Goal: Information Seeking & Learning: Check status

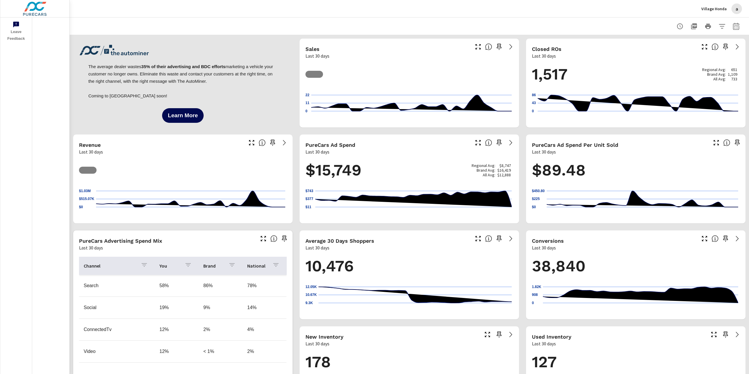
scroll to position [0, 0]
click at [730, 22] on button "button" at bounding box center [736, 26] width 12 height 12
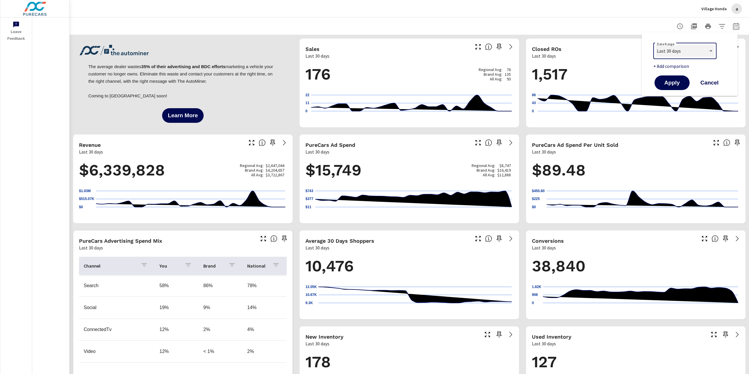
click at [696, 49] on select "Custom Yesterday Last week Last 7 days Last 14 days Last 30 days Last 45 days L…" at bounding box center [685, 51] width 59 height 12
click at [656, 45] on select "Custom Yesterday Last week Last 7 days Last 14 days Last 30 days Last 45 days L…" at bounding box center [685, 51] width 59 height 12
select select "Last month"
click at [681, 87] on button "Apply" at bounding box center [672, 82] width 36 height 15
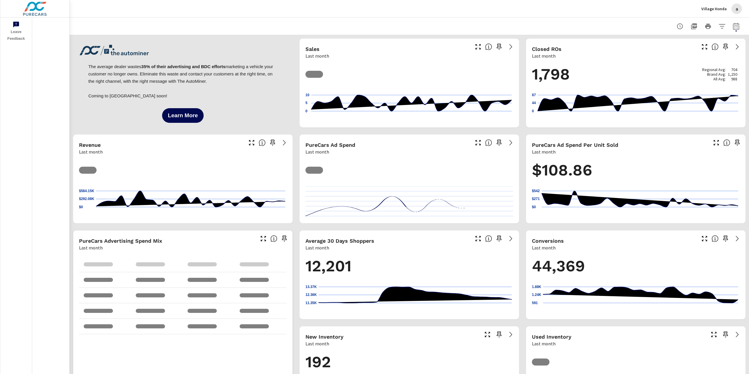
scroll to position [0, 0]
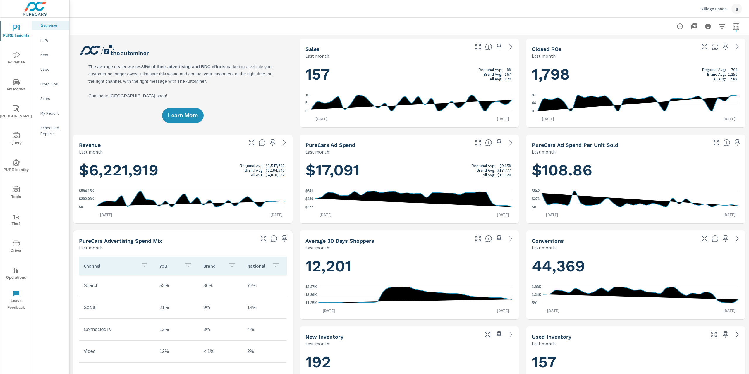
scroll to position [0, 0]
click at [19, 61] on span "Advertise" at bounding box center [16, 59] width 28 height 14
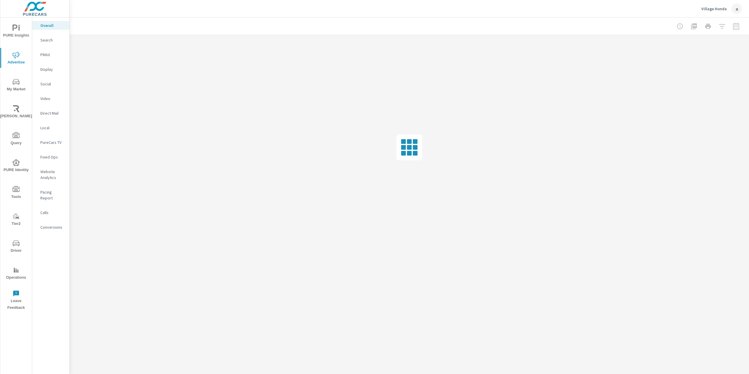
click at [49, 39] on p "Search" at bounding box center [52, 40] width 24 height 6
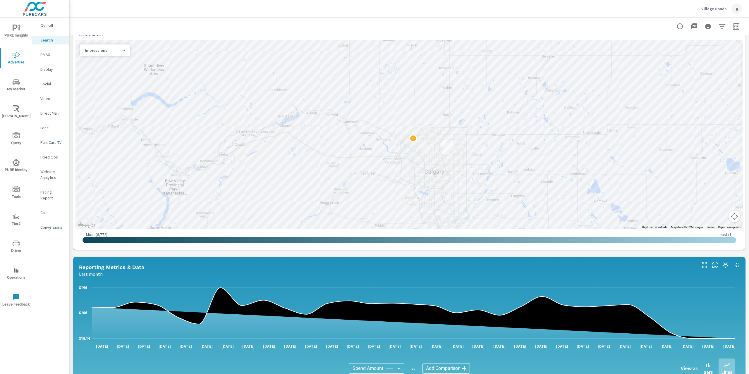
scroll to position [205, 0]
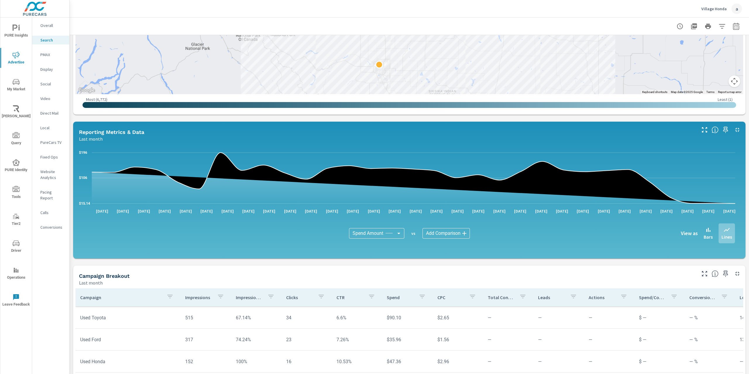
scroll to position [205, 0]
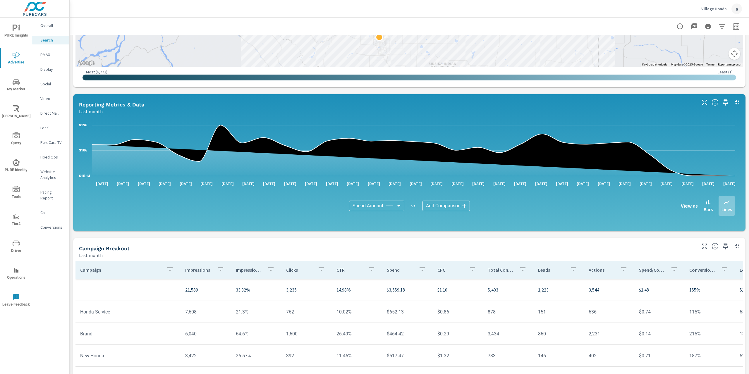
scroll to position [284, 0]
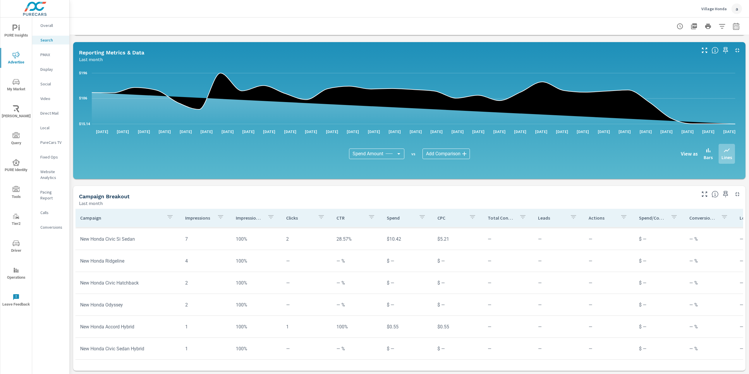
scroll to position [318, 0]
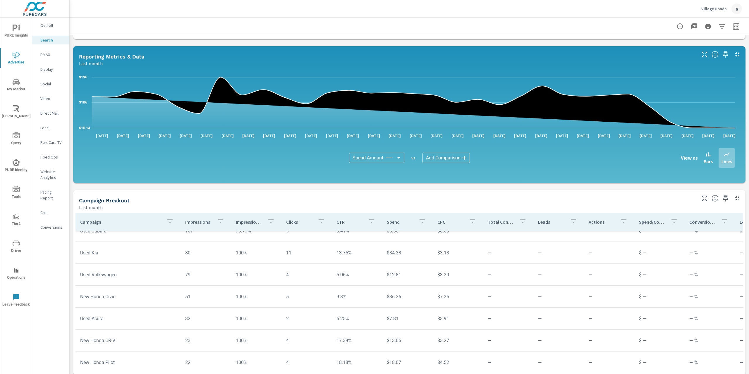
scroll to position [284, 0]
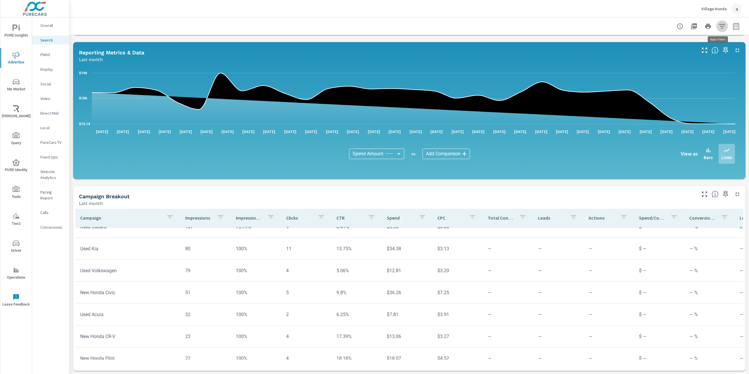
click at [717, 30] on button "button" at bounding box center [722, 26] width 12 height 12
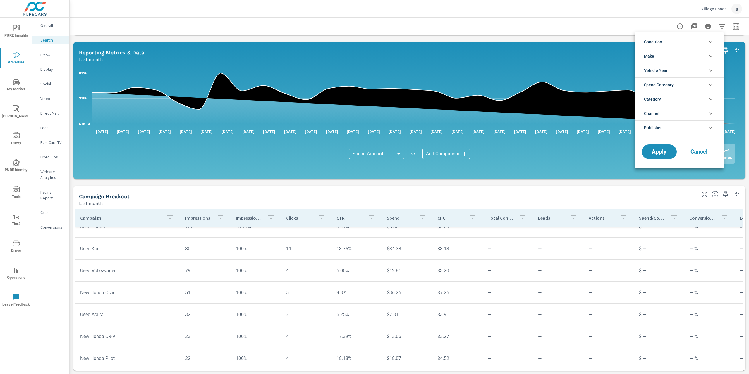
click at [682, 86] on li "Spend Category" at bounding box center [679, 85] width 89 height 14
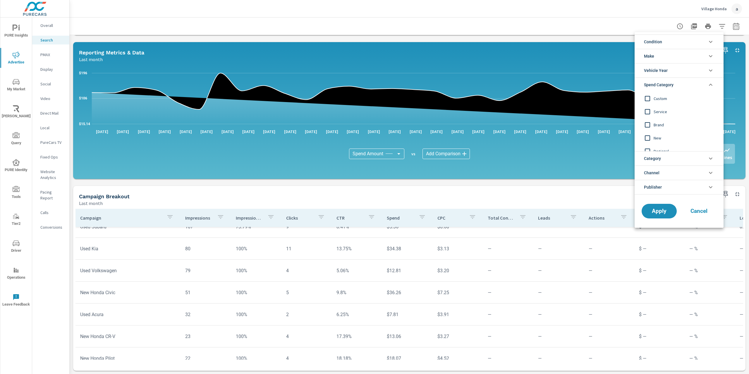
click at [682, 86] on li "Spend Category" at bounding box center [679, 85] width 89 height 14
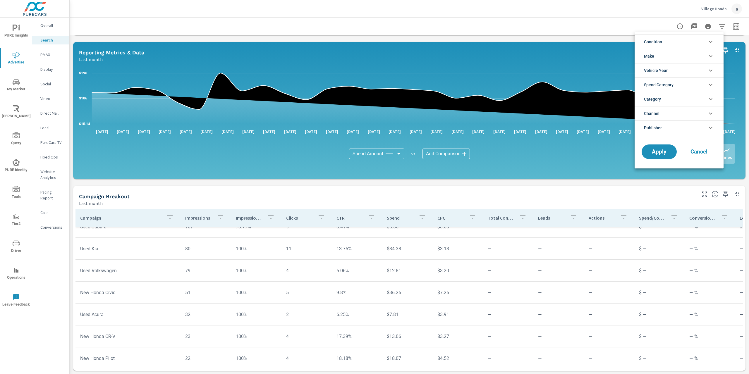
click at [672, 125] on li "Publisher" at bounding box center [679, 128] width 89 height 15
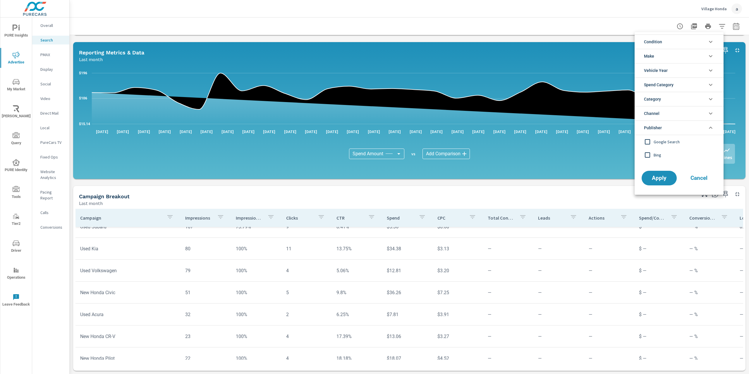
click at [672, 125] on li "Publisher" at bounding box center [679, 128] width 89 height 15
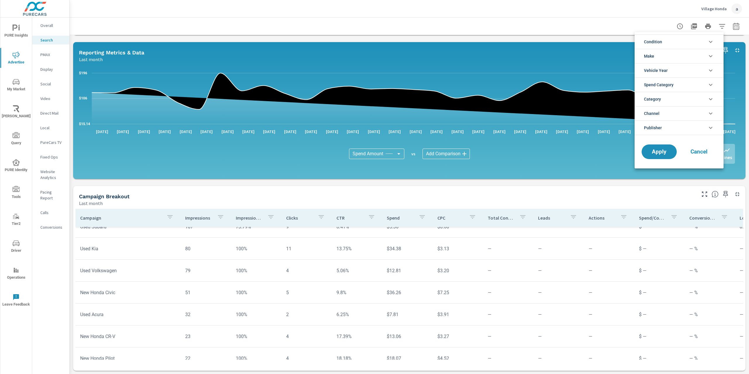
click at [674, 122] on li "Publisher" at bounding box center [679, 128] width 89 height 15
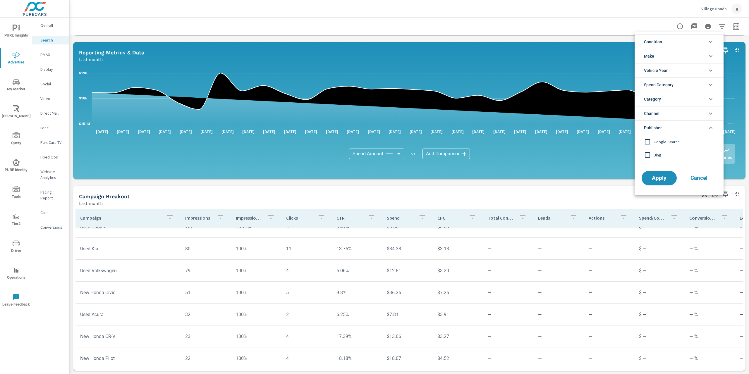
click at [657, 138] on span "Google Search" at bounding box center [686, 141] width 64 height 7
click at [653, 183] on button "Apply" at bounding box center [659, 178] width 36 height 15
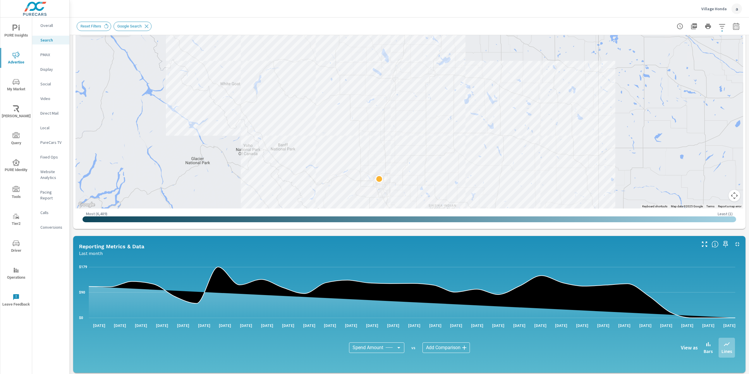
scroll to position [284, 0]
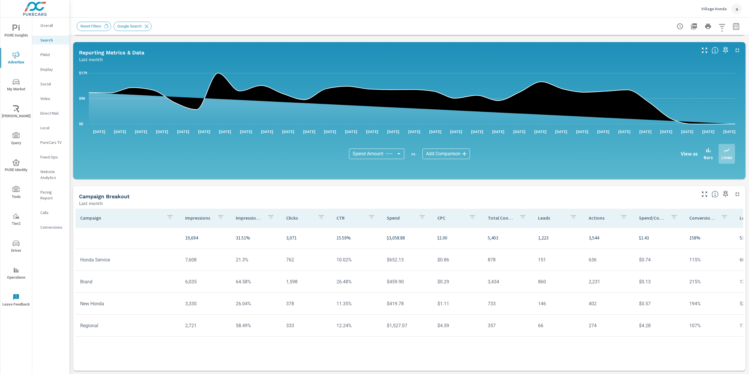
click at [721, 10] on p "Village Honda" at bounding box center [714, 8] width 25 height 5
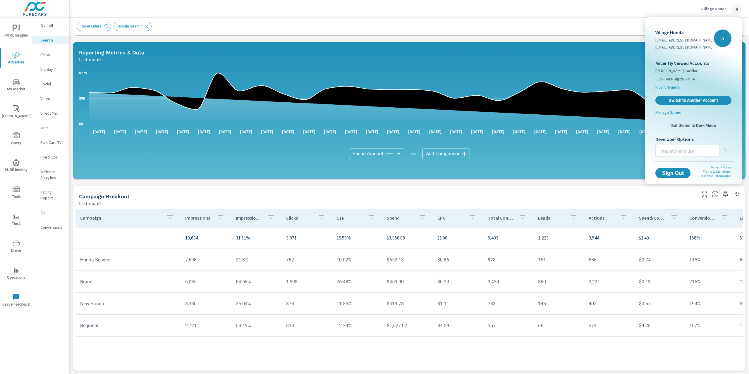
click at [668, 87] on span "Ricart Hyundai" at bounding box center [668, 87] width 25 height 6
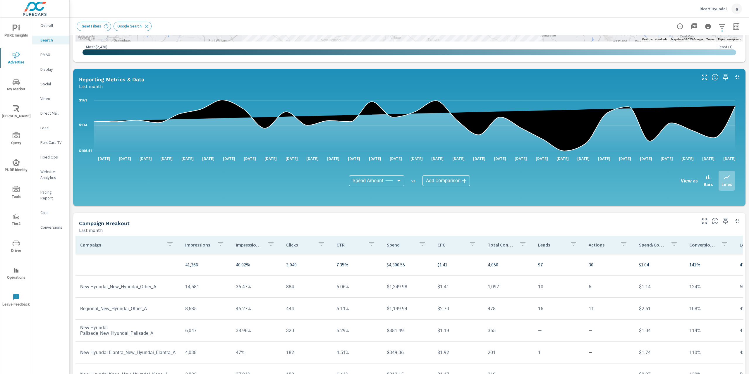
scroll to position [284, 0]
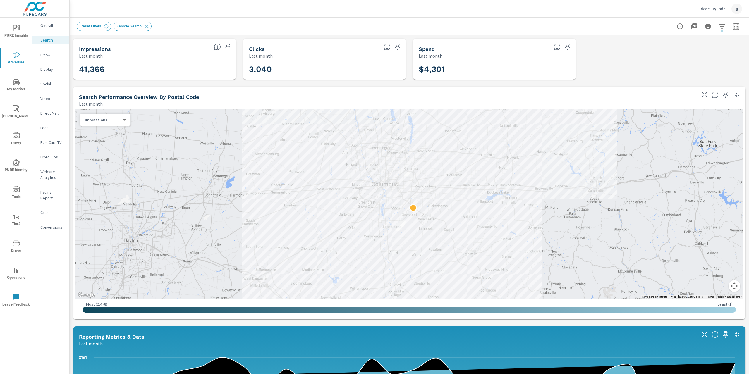
click at [716, 10] on p "Ricart Hyundai" at bounding box center [713, 8] width 27 height 5
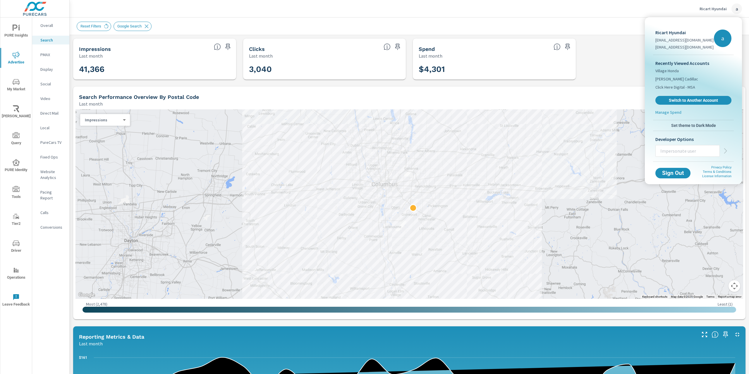
click at [668, 114] on p "Manage Spend" at bounding box center [669, 112] width 26 height 6
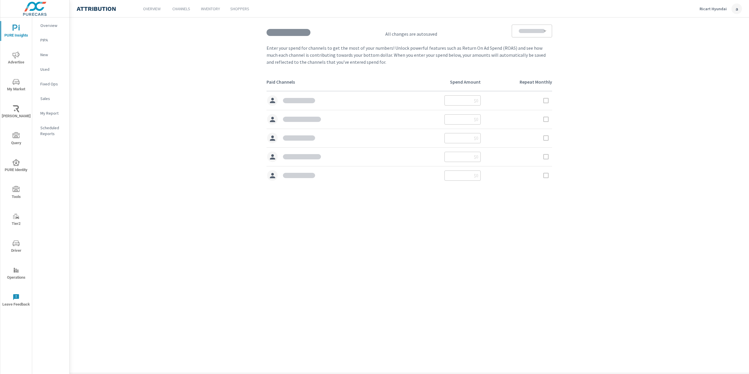
click at [739, 10] on div "a" at bounding box center [737, 9] width 11 height 11
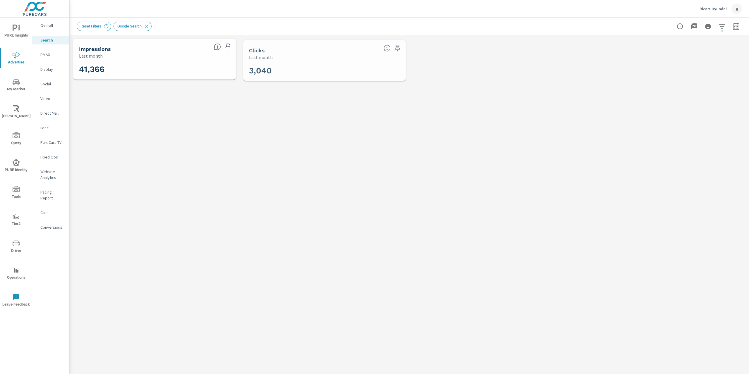
scroll to position [219, 0]
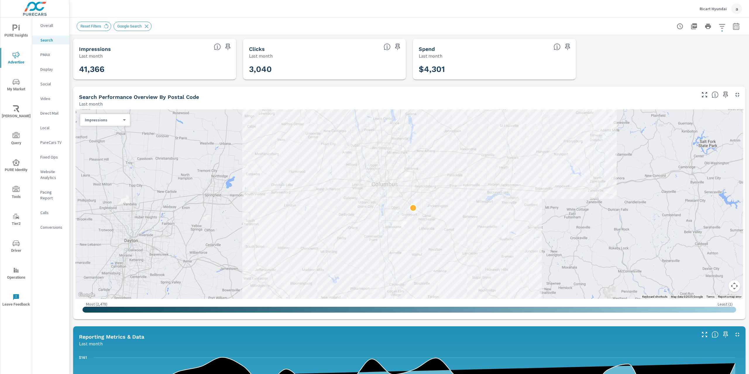
click at [733, 10] on div "a" at bounding box center [737, 9] width 11 height 11
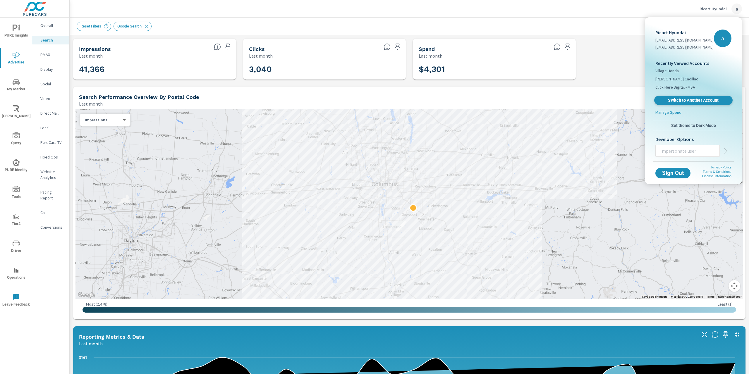
click at [704, 104] on link "Switch to Another Account" at bounding box center [693, 100] width 78 height 9
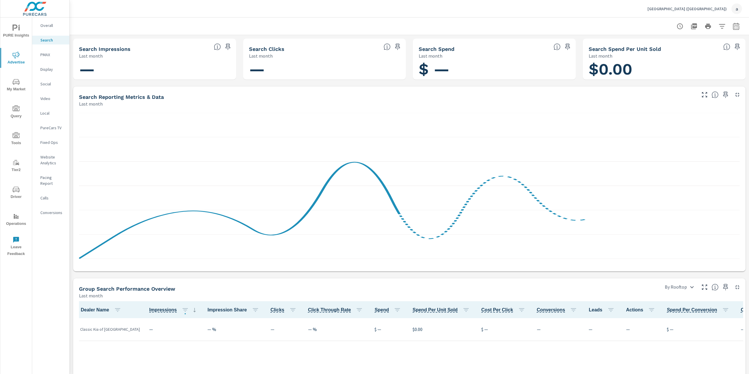
click at [707, 11] on div "Central Kia (TX) a" at bounding box center [695, 9] width 95 height 11
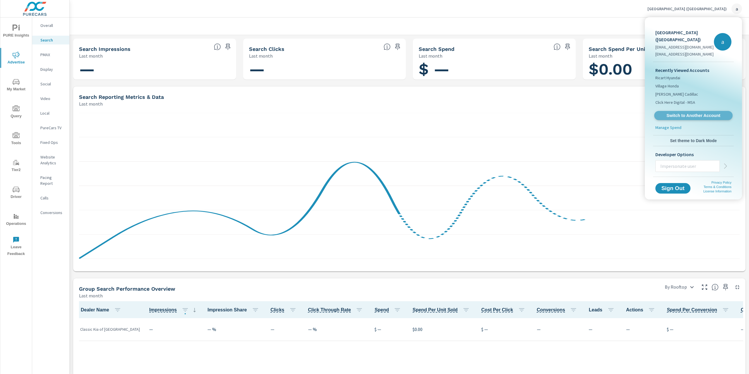
click at [663, 113] on span "Switch to Another Account" at bounding box center [694, 116] width 72 height 6
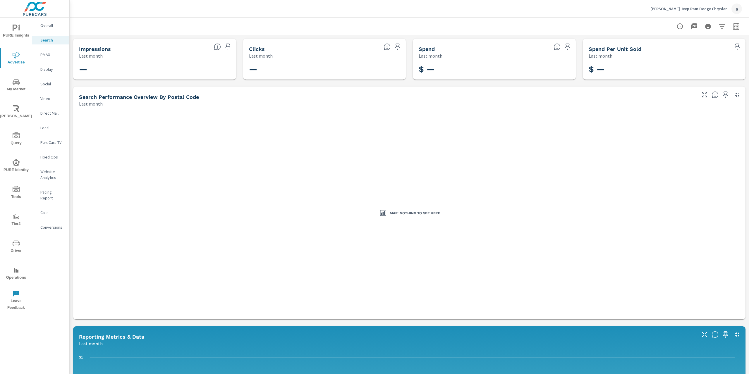
click at [679, 9] on p "[PERSON_NAME] Jeep Ram Dodge Chrysler" at bounding box center [689, 8] width 76 height 5
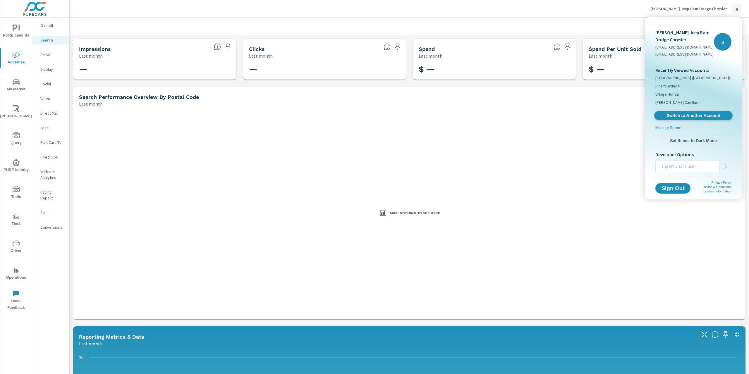
click at [678, 118] on link "Switch to Another Account" at bounding box center [693, 115] width 78 height 9
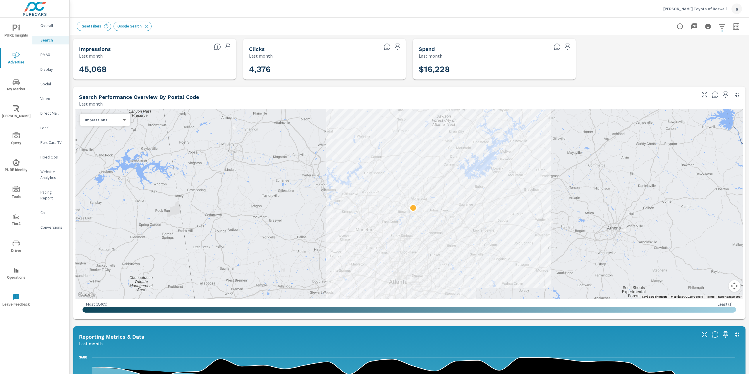
click at [711, 14] on button "[PERSON_NAME] Toyota of Roswell a" at bounding box center [702, 8] width 83 height 17
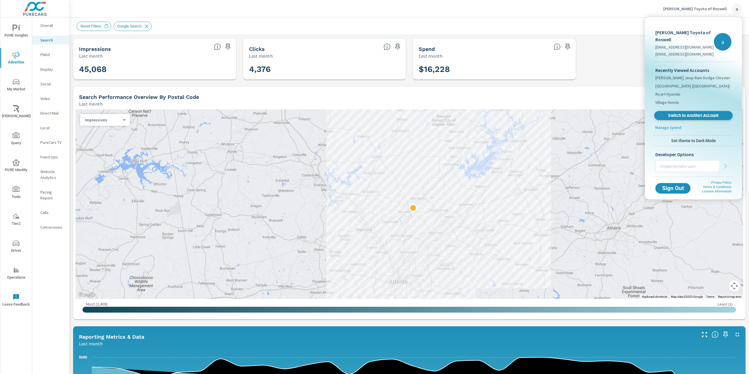
click at [699, 113] on span "Switch to Another Account" at bounding box center [694, 116] width 72 height 6
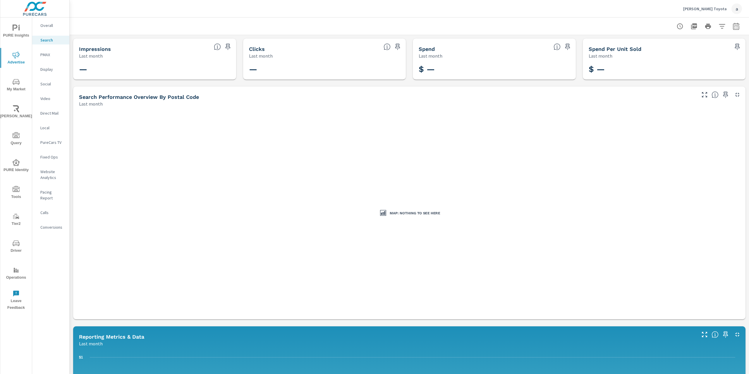
click at [715, 15] on button "Ackerman Toyota a" at bounding box center [713, 8] width 64 height 17
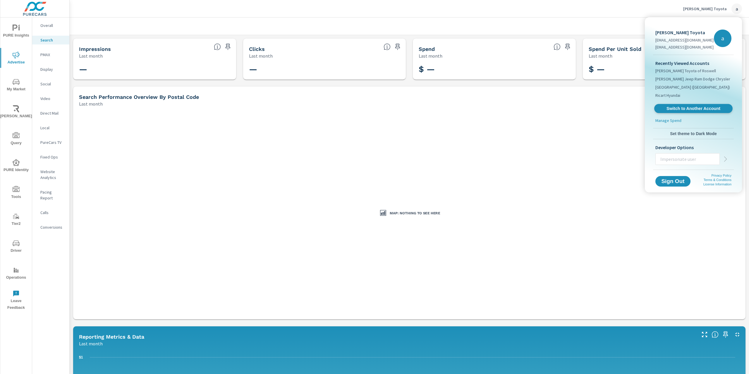
click at [679, 111] on span "Switch to Another Account" at bounding box center [694, 109] width 72 height 6
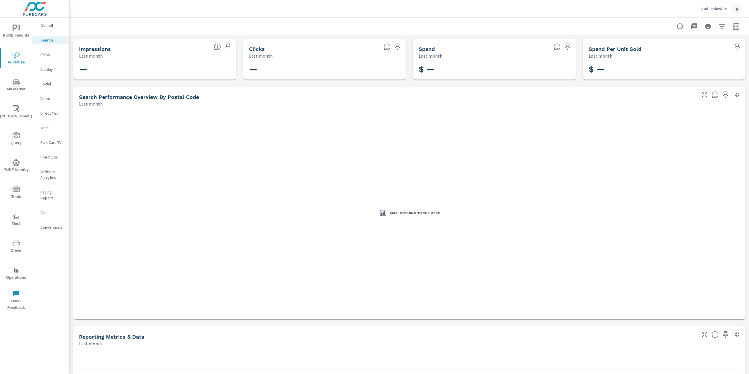
click at [714, 10] on p "Audi Asheville" at bounding box center [714, 8] width 25 height 5
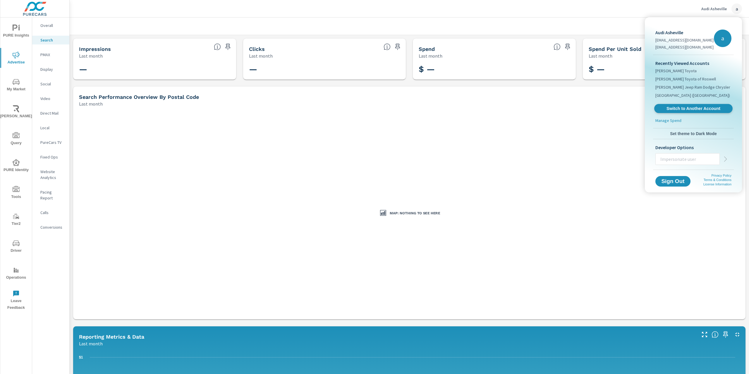
click at [691, 107] on span "Switch to Another Account" at bounding box center [694, 109] width 72 height 6
